Goal: Communication & Community: Answer question/provide support

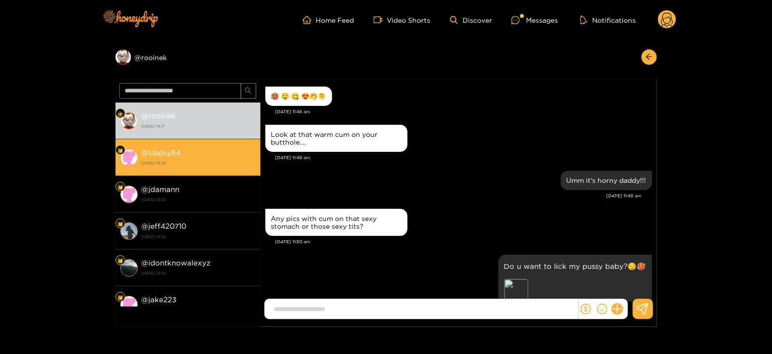
scroll to position [1704, 0]
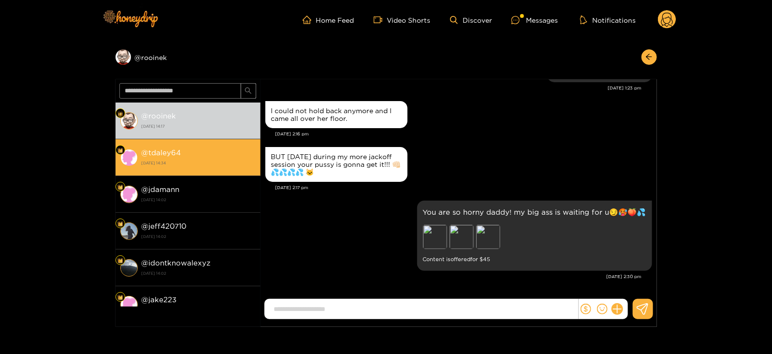
click at [216, 165] on strong "[DATE] 14:34" at bounding box center [199, 162] width 114 height 9
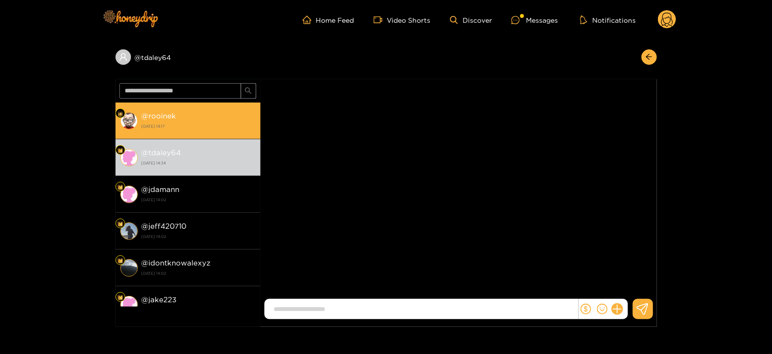
click at [216, 122] on strong "[DATE] 14:17" at bounding box center [199, 126] width 114 height 9
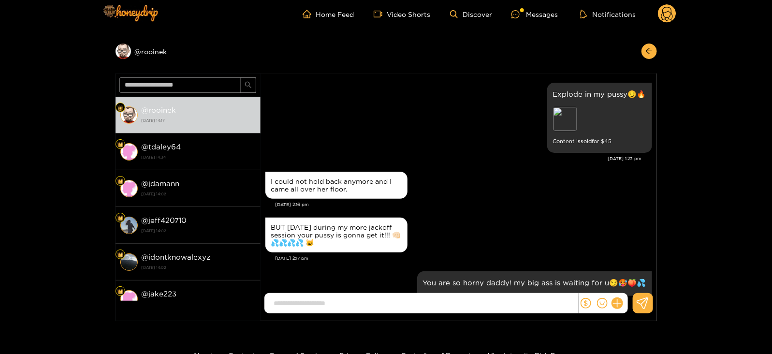
scroll to position [5, 0]
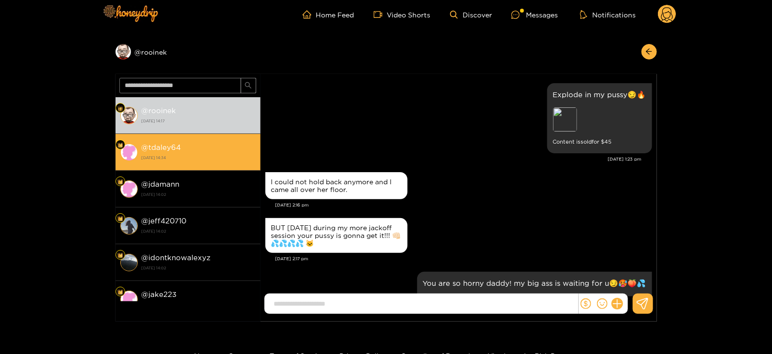
click at [195, 163] on li "@ tdaley64 [DATE] 14:34" at bounding box center [187, 152] width 145 height 37
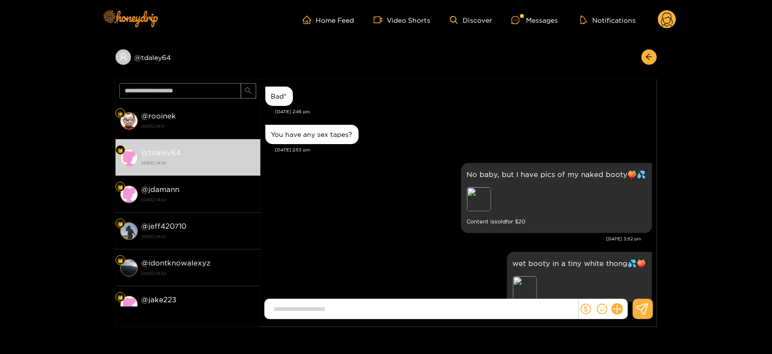
scroll to position [1127, 0]
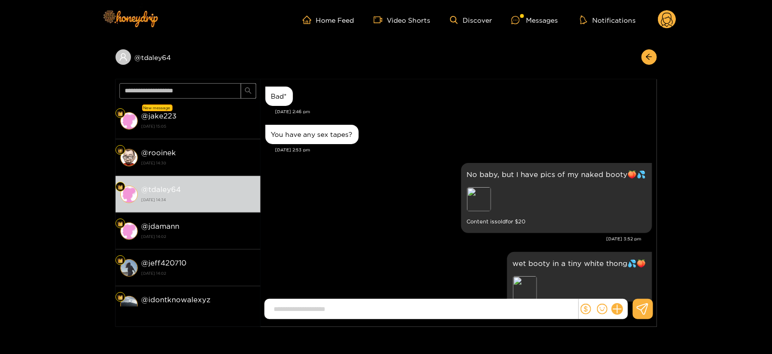
scroll to position [1127, 0]
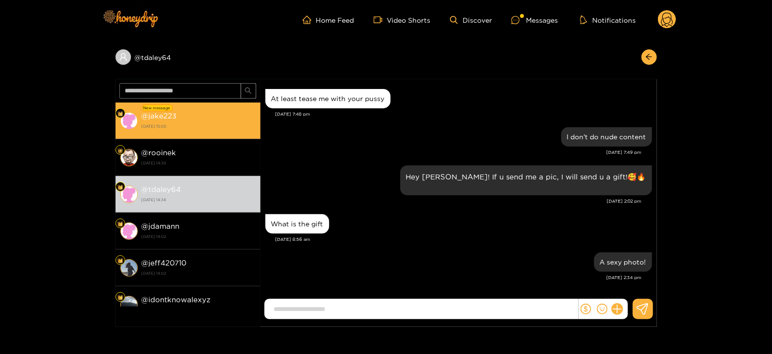
click at [169, 130] on div "@ jake223 [DATE] 15:05" at bounding box center [199, 121] width 114 height 22
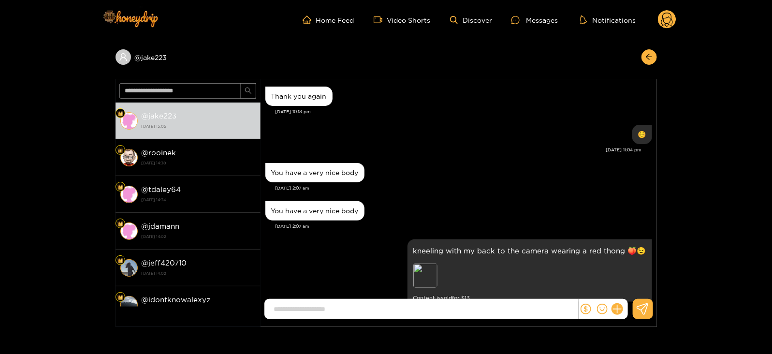
scroll to position [1419, 0]
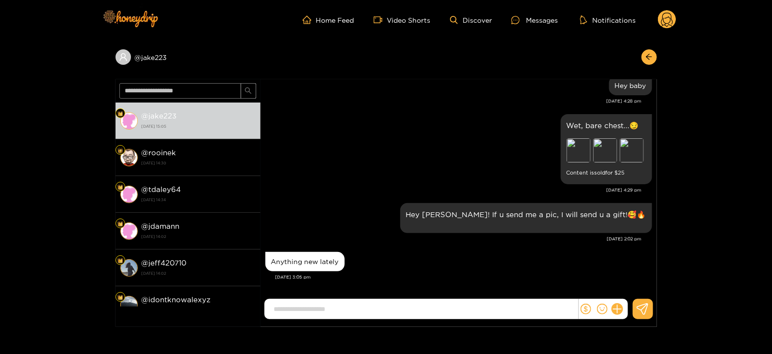
click at [311, 305] on input at bounding box center [423, 309] width 309 height 16
type input "*********"
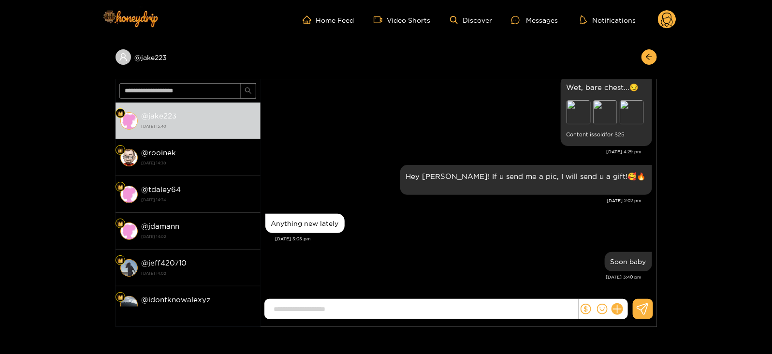
click at [663, 25] on circle at bounding box center [667, 19] width 18 height 18
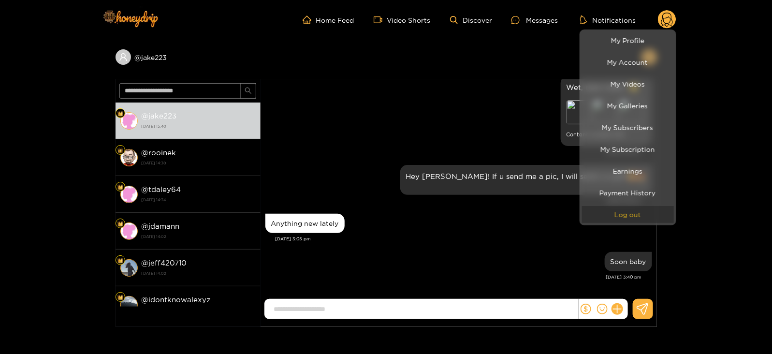
click at [615, 216] on button "Log out" at bounding box center [628, 214] width 92 height 17
